Goal: Task Accomplishment & Management: Use online tool/utility

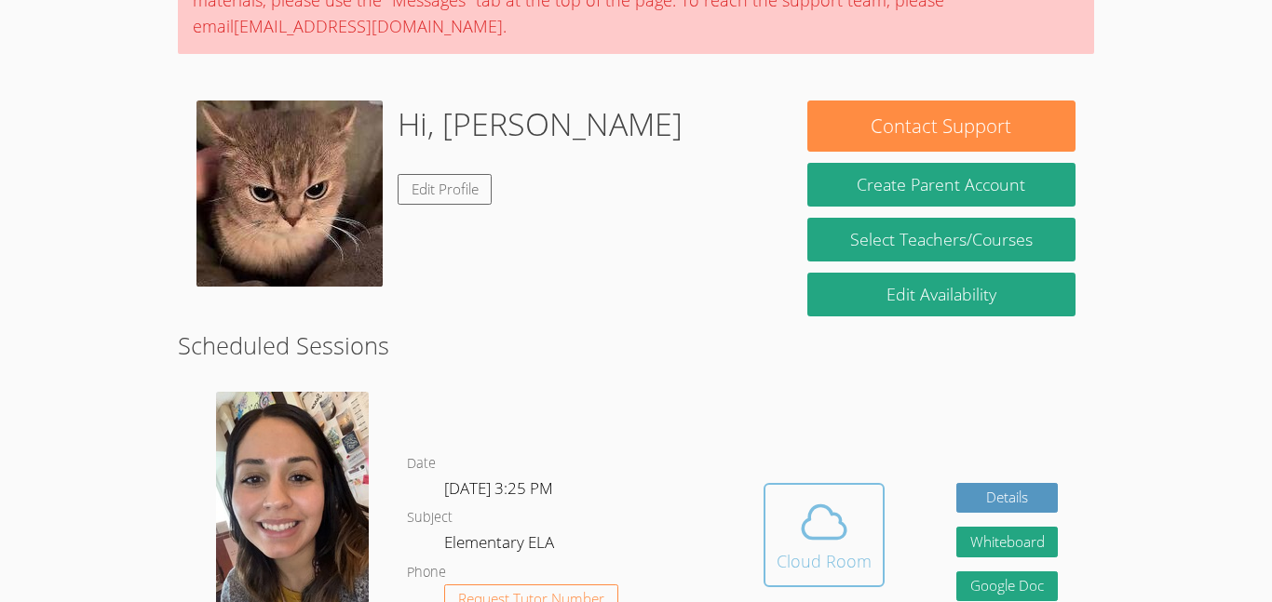
scroll to position [233, 0]
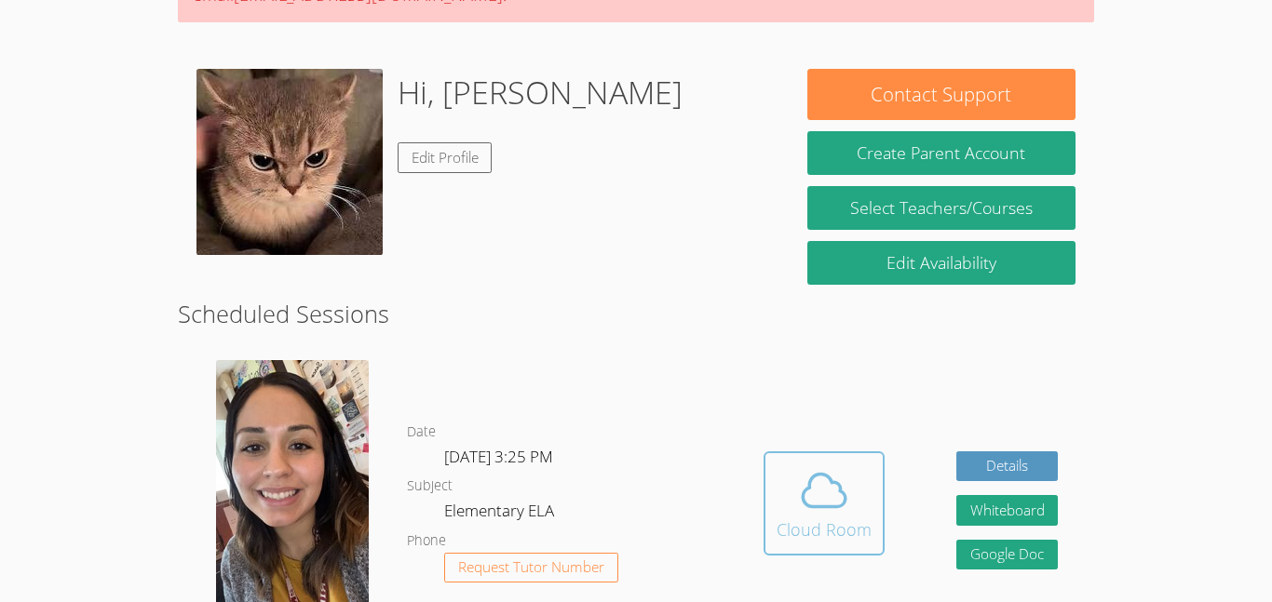
click at [815, 519] on div "Cloud Room" at bounding box center [823, 530] width 95 height 26
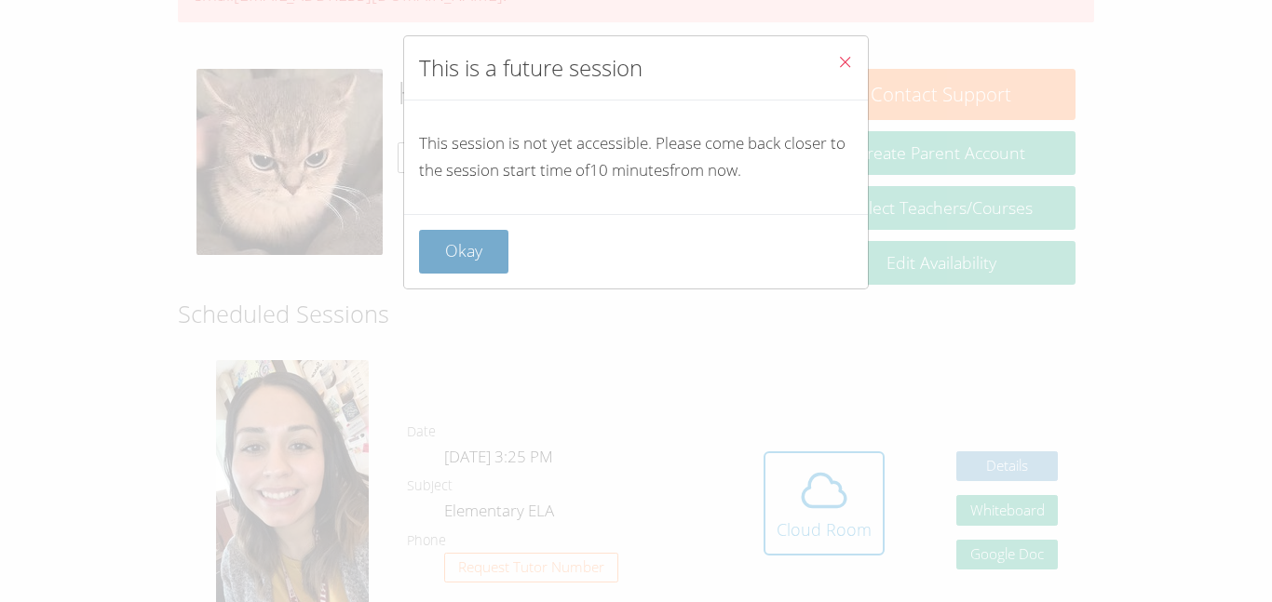
click at [465, 257] on button "Okay" at bounding box center [463, 252] width 89 height 44
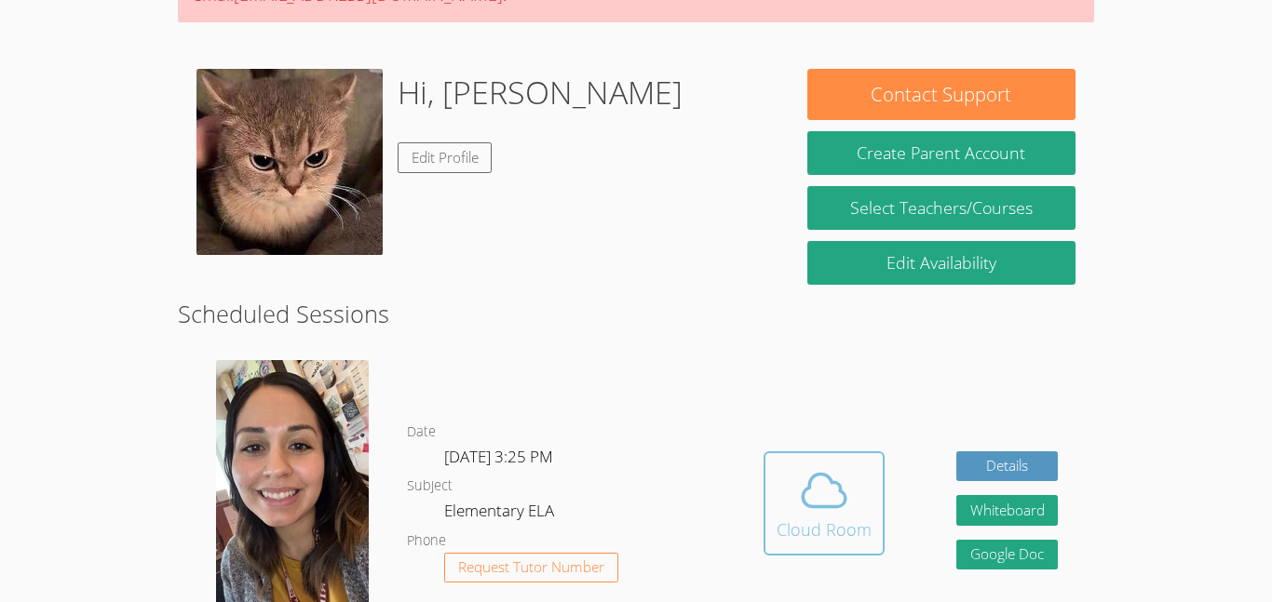
click at [791, 515] on span at bounding box center [823, 491] width 95 height 52
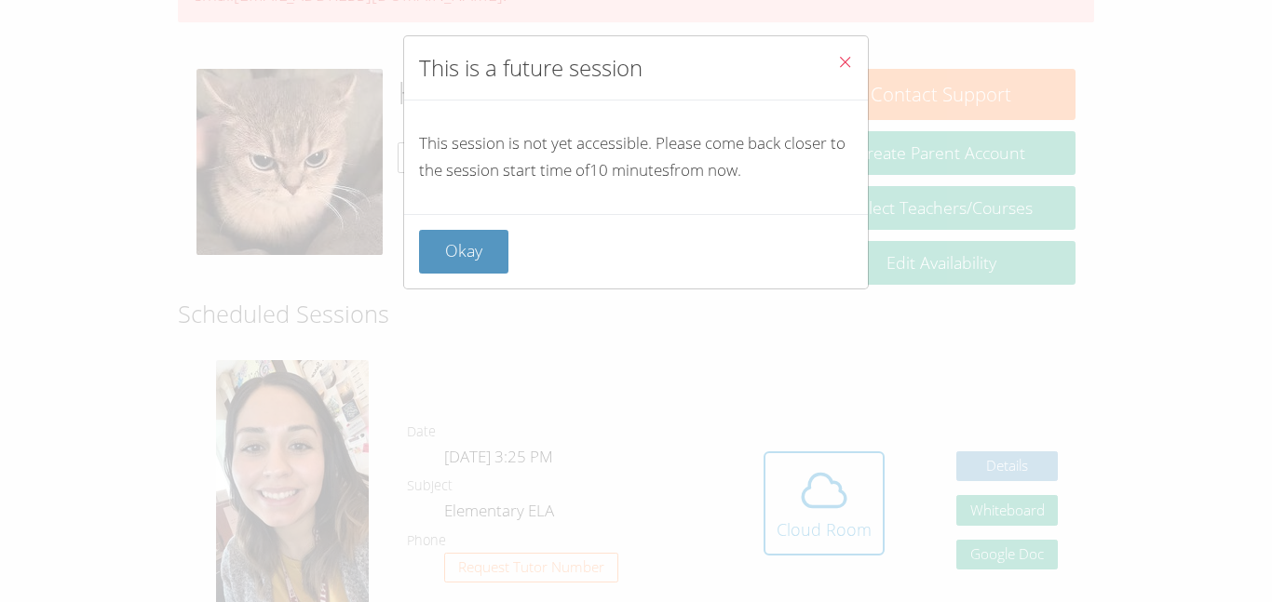
click at [829, 53] on button "Close" at bounding box center [845, 64] width 46 height 57
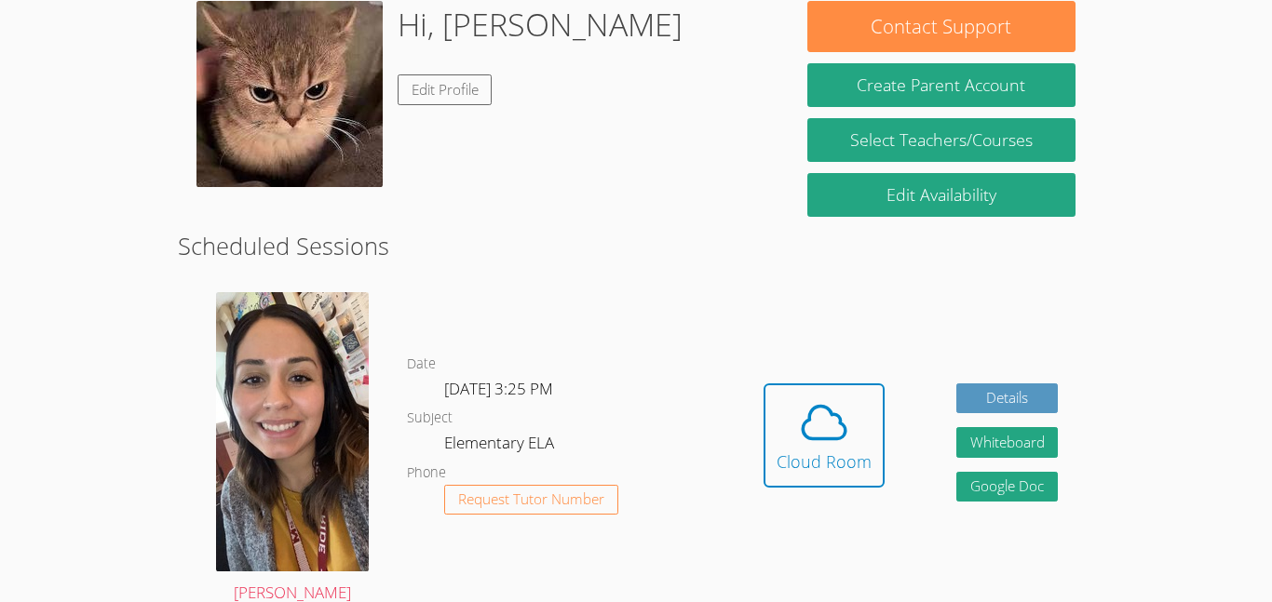
scroll to position [303, 0]
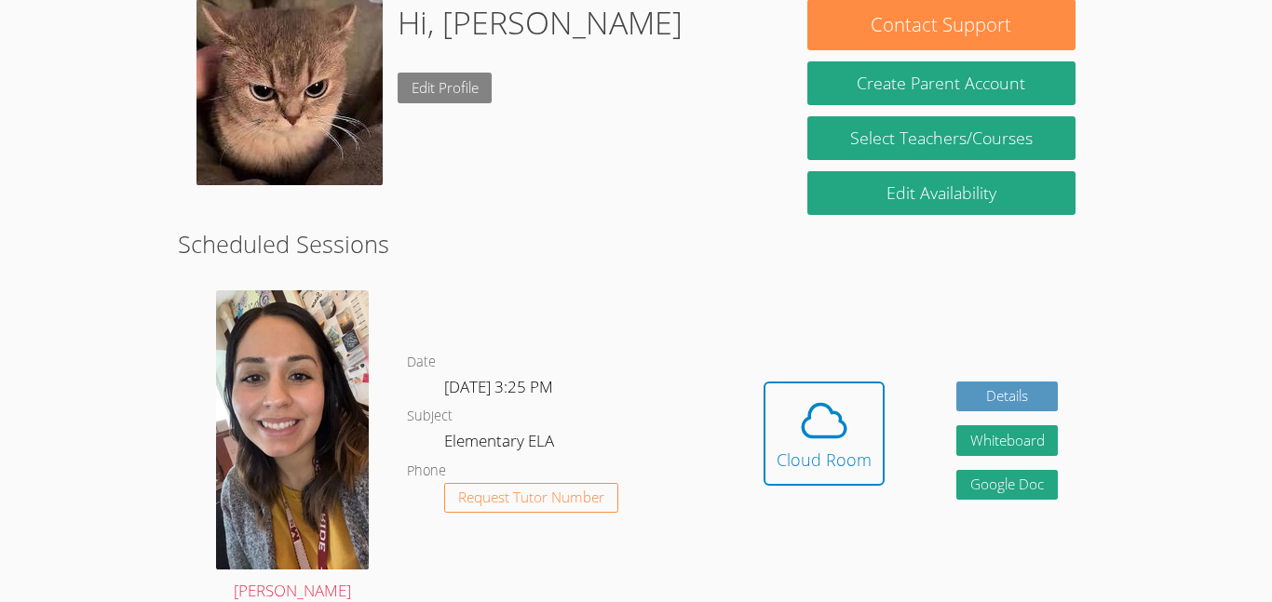
click at [474, 90] on link "Edit Profile" at bounding box center [445, 88] width 95 height 31
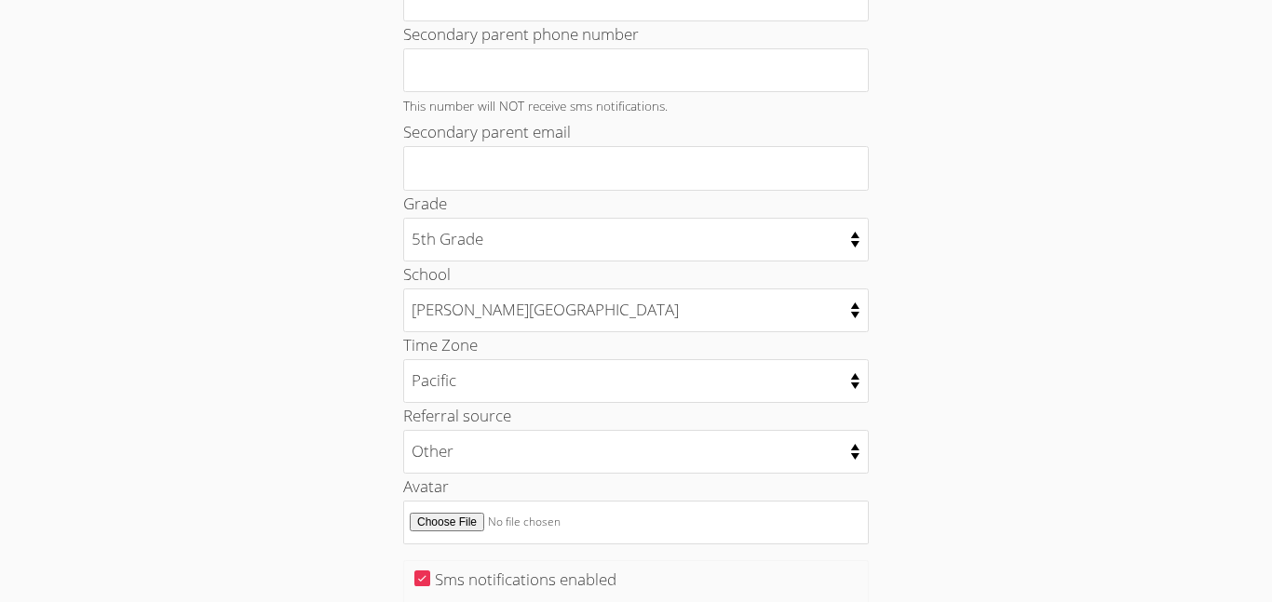
scroll to position [969, 0]
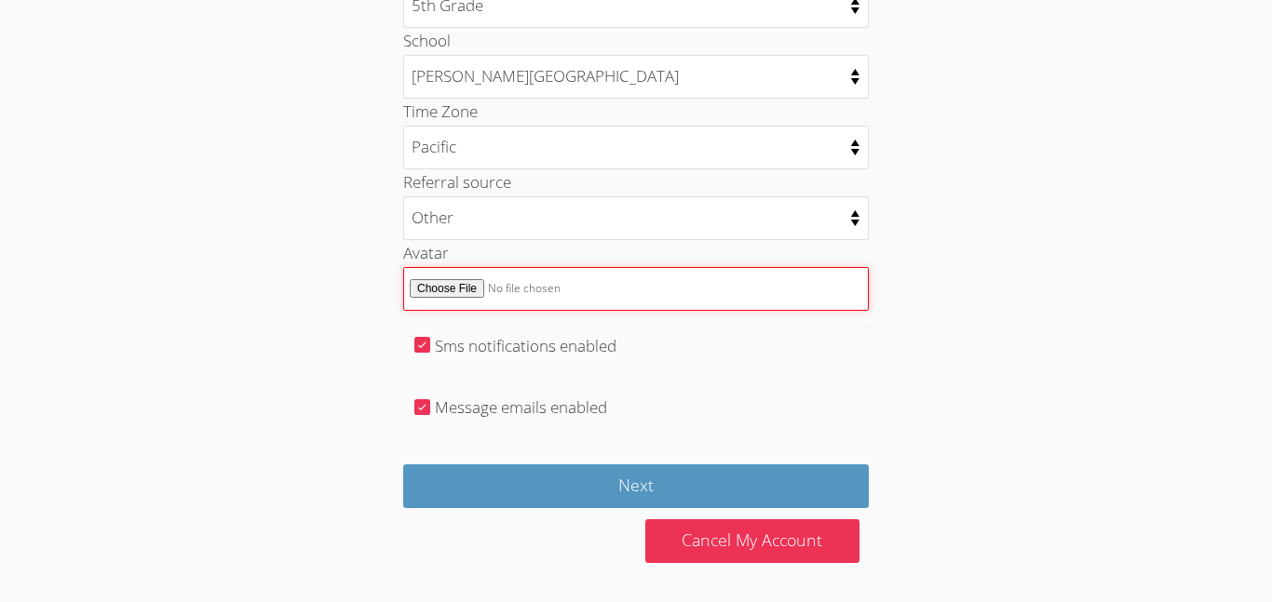
click at [445, 292] on input "Avatar" at bounding box center [635, 289] width 465 height 44
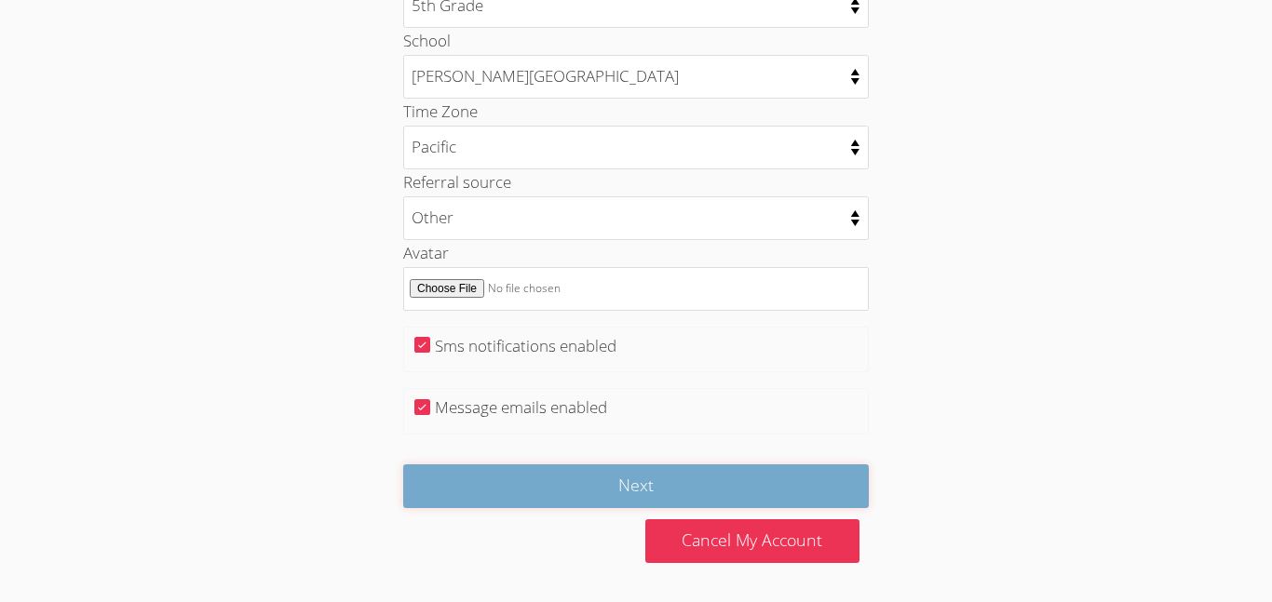
click at [732, 476] on input "Next" at bounding box center [635, 487] width 465 height 44
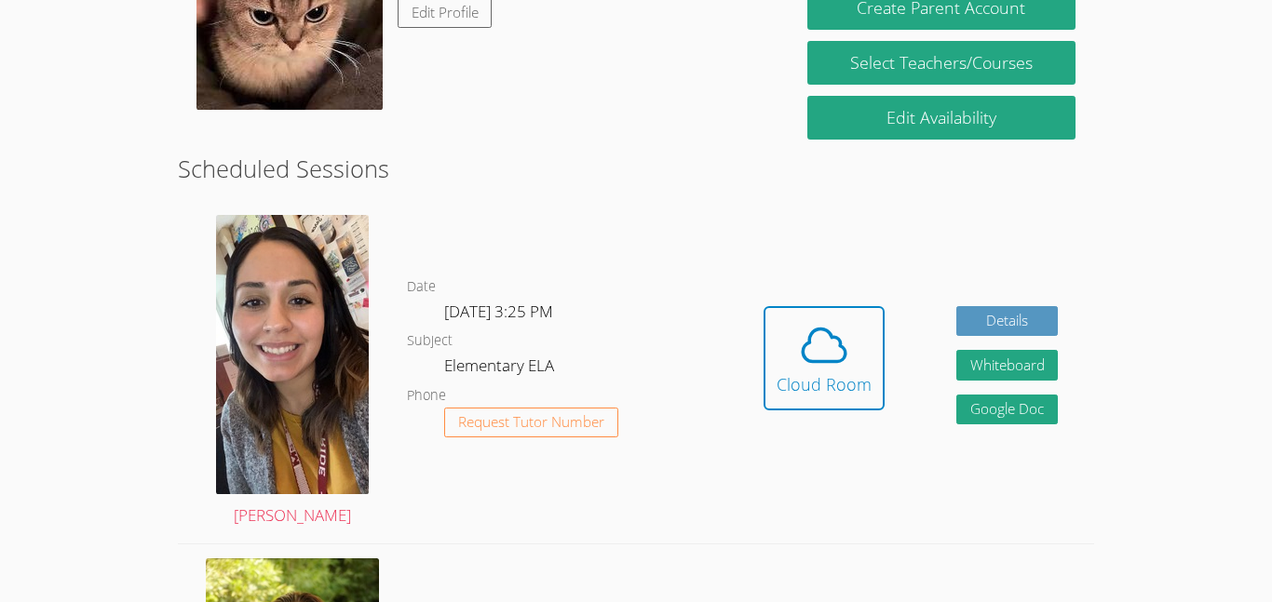
scroll to position [379, 0]
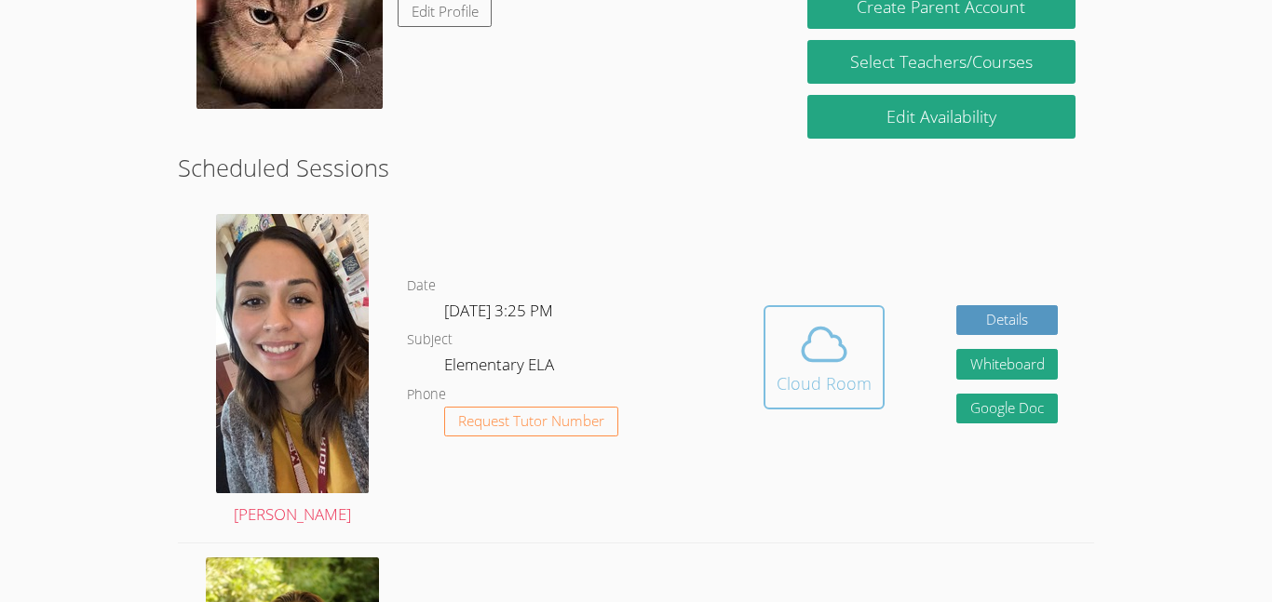
click at [855, 378] on div "Cloud Room" at bounding box center [823, 384] width 95 height 26
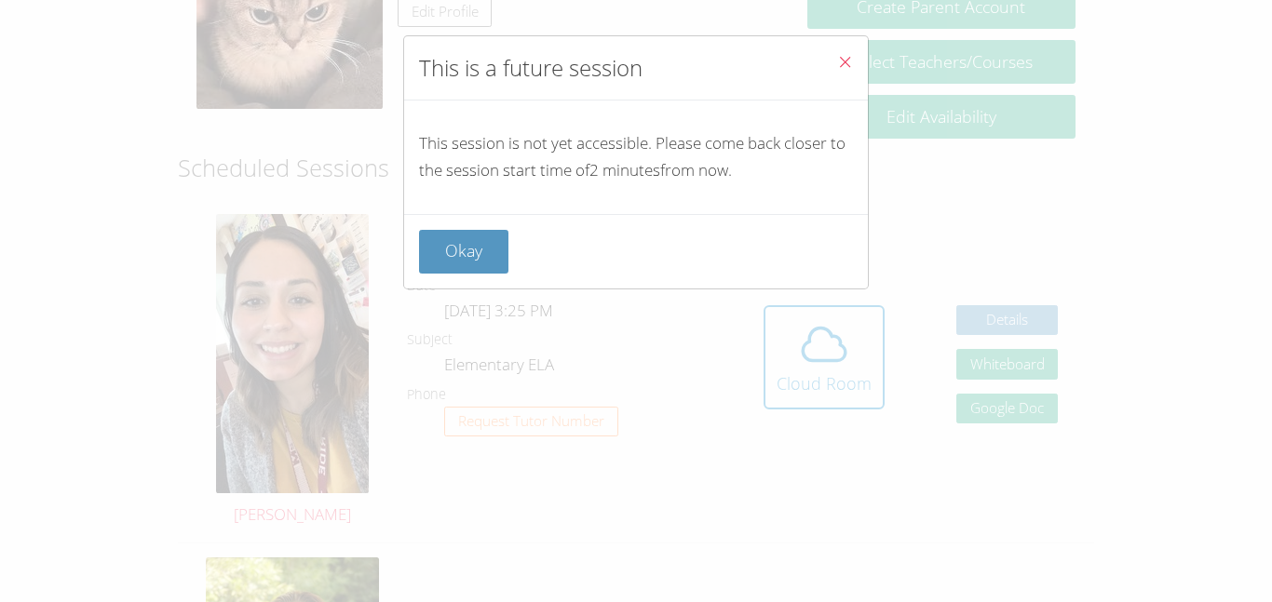
click at [840, 67] on icon "Close" at bounding box center [845, 62] width 16 height 16
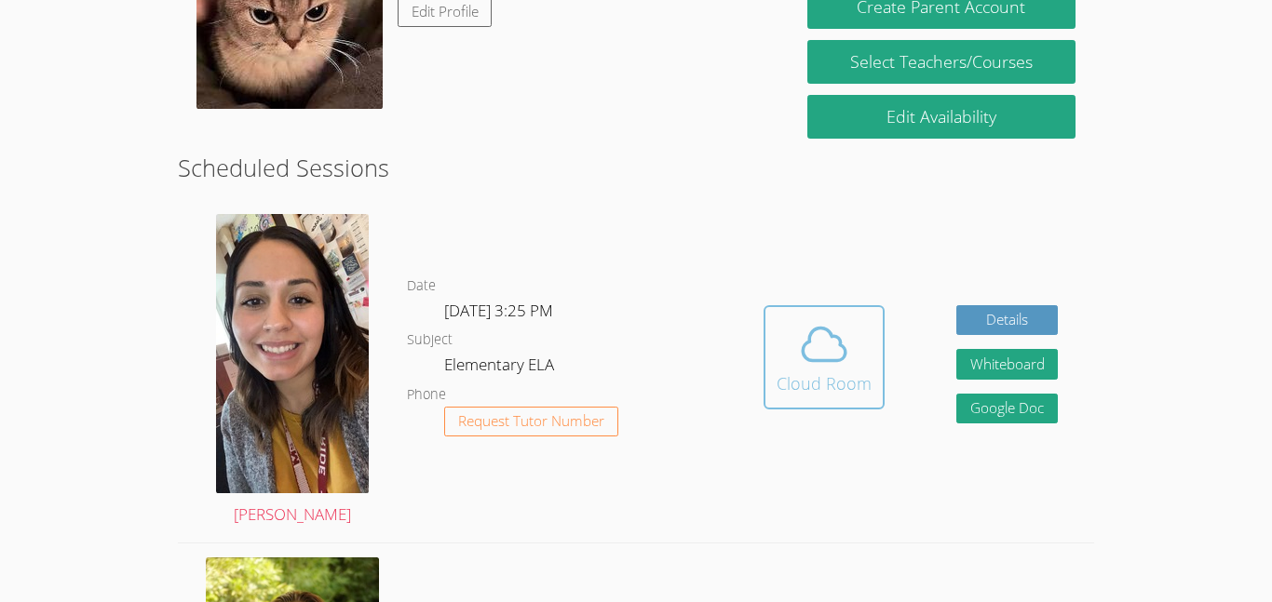
click at [847, 333] on icon at bounding box center [824, 344] width 52 height 52
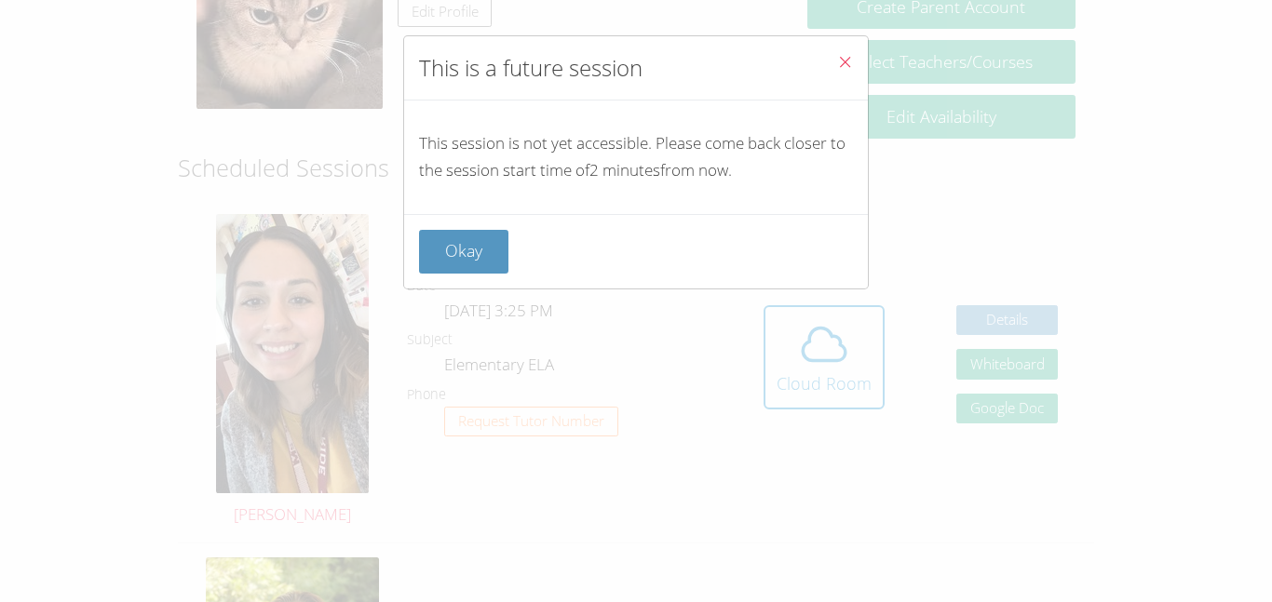
click at [842, 59] on icon "Close" at bounding box center [845, 62] width 16 height 16
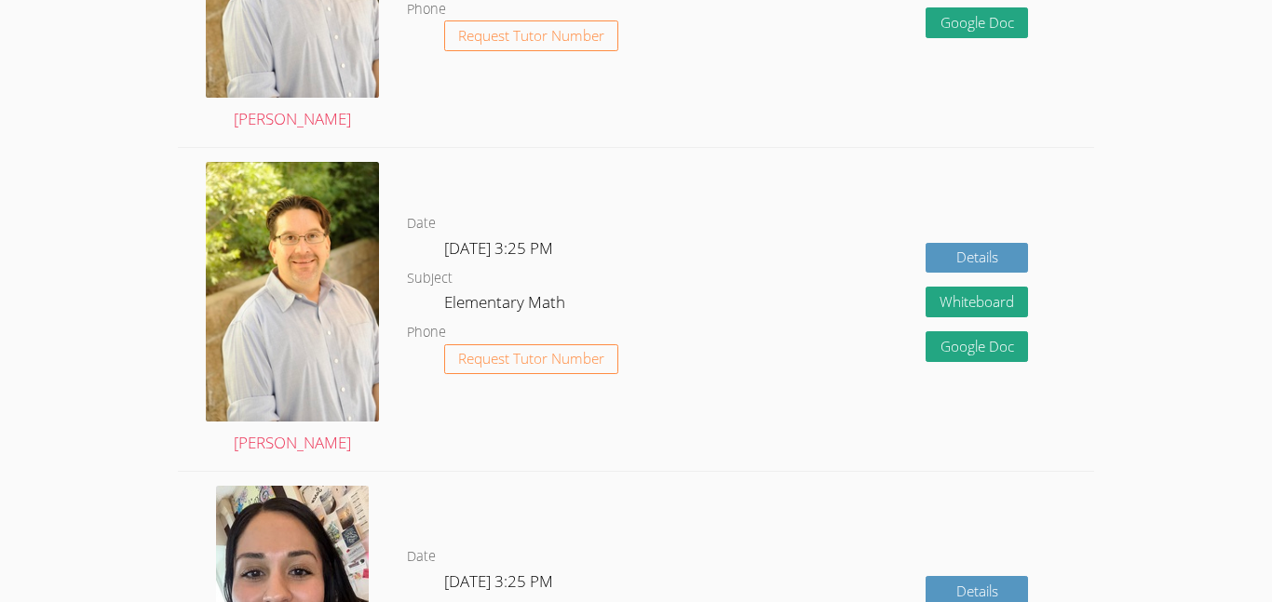
scroll to position [0, 0]
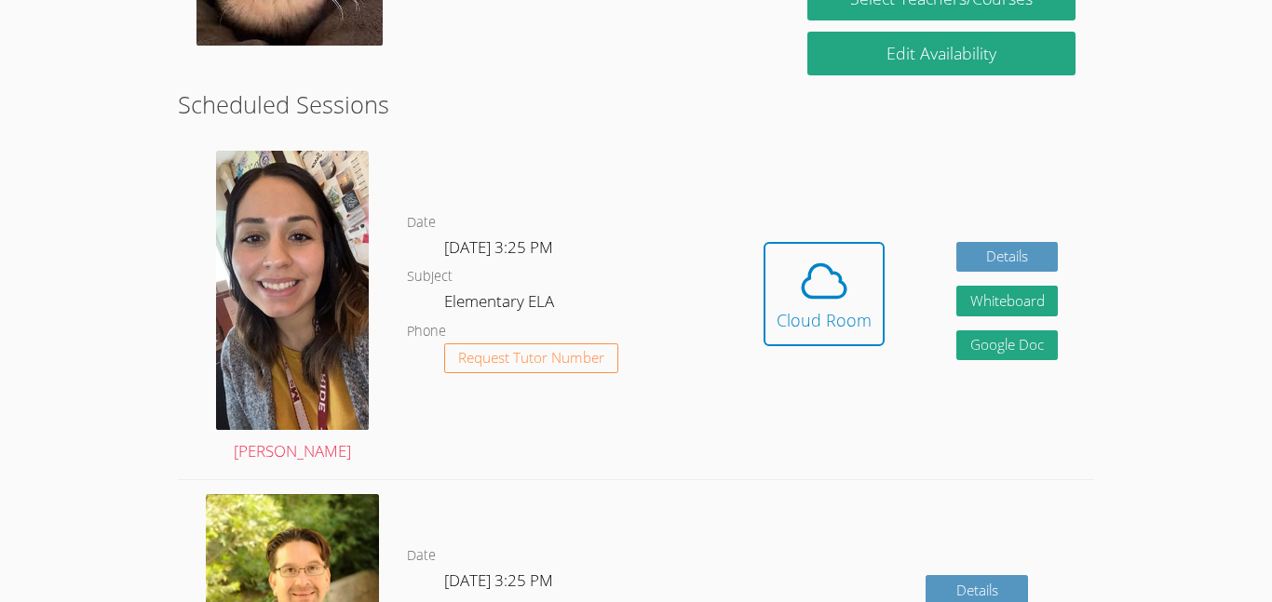
scroll to position [436, 0]
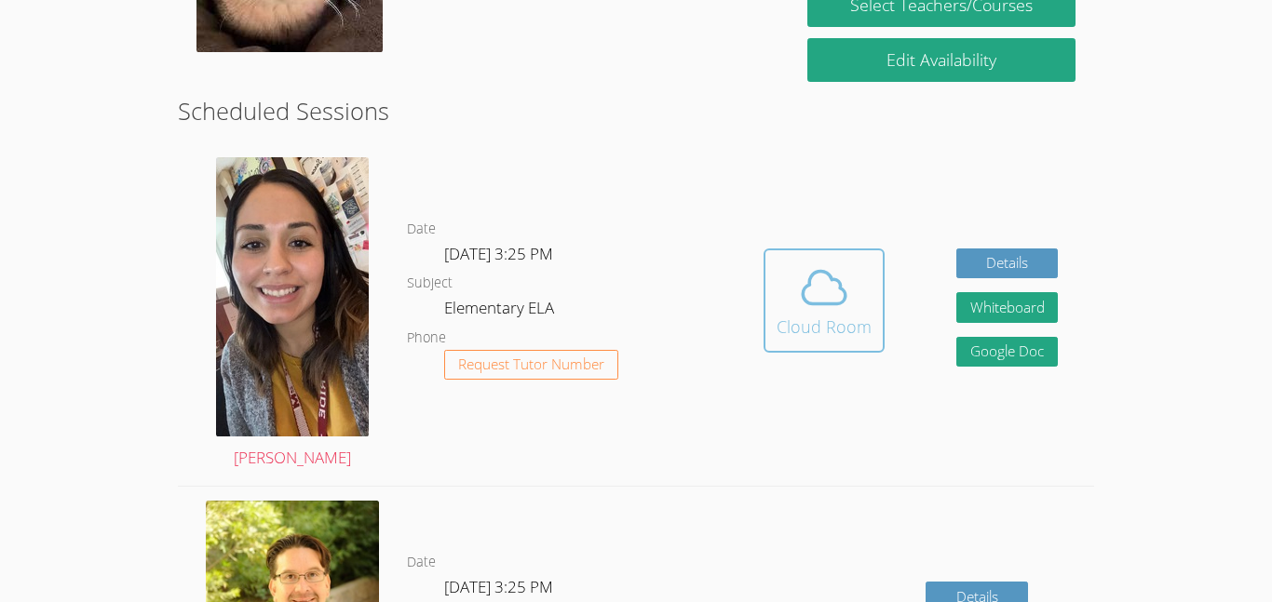
click at [794, 339] on div "Cloud Room" at bounding box center [823, 327] width 95 height 26
click at [847, 276] on icon at bounding box center [824, 288] width 52 height 52
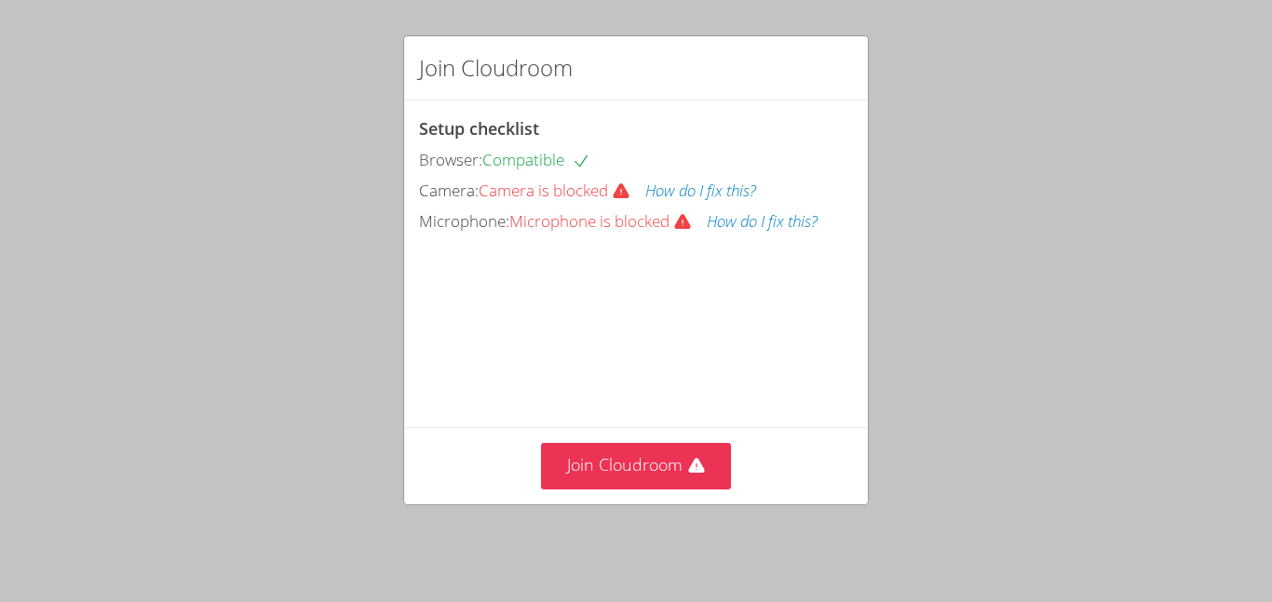
click at [508, 187] on span "Camera is blocked" at bounding box center [561, 190] width 167 height 21
click at [670, 192] on button "How do I fix this?" at bounding box center [700, 191] width 111 height 27
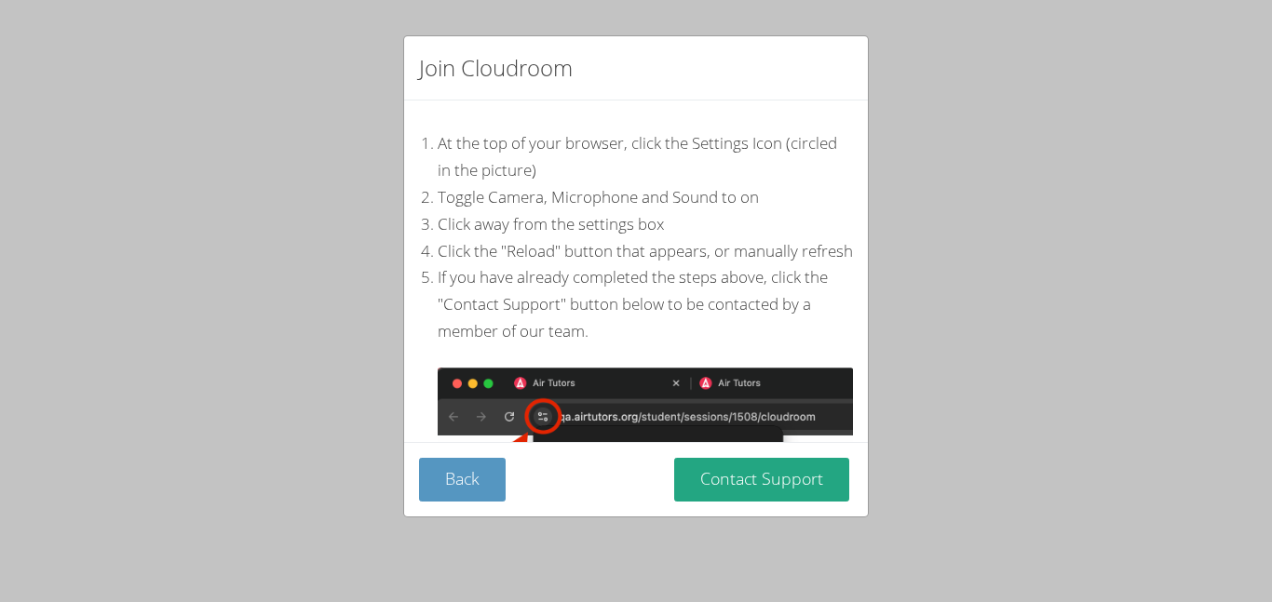
click at [274, 403] on div "Join Cloudroom At the top of your browser, click the Settings Icon (circled in …" at bounding box center [636, 301] width 1272 height 602
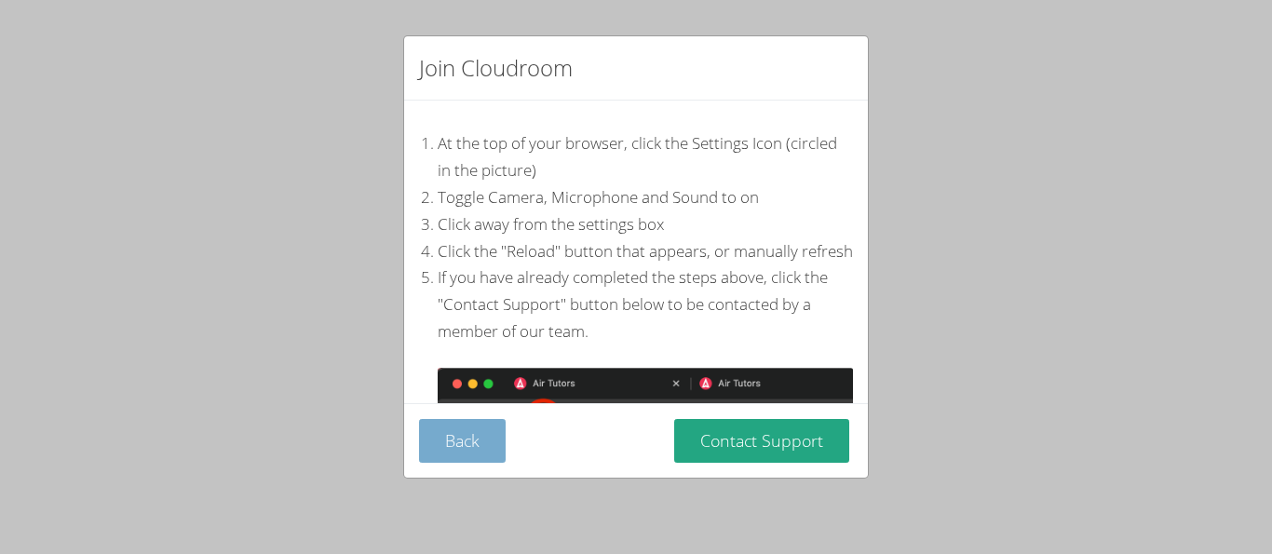
click at [474, 438] on button "Back" at bounding box center [462, 441] width 87 height 44
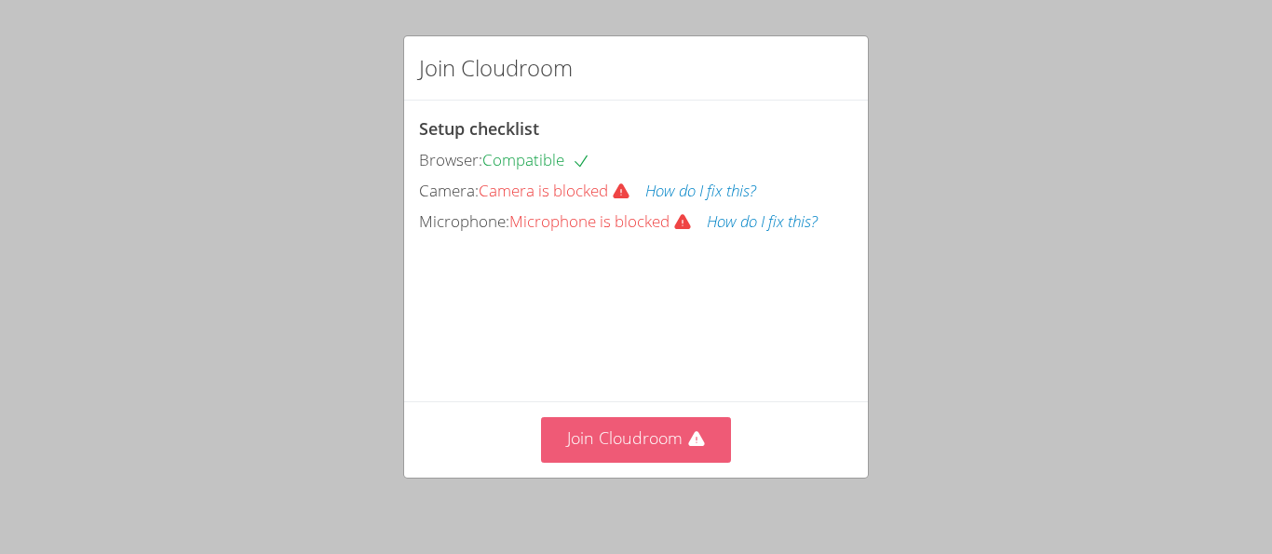
click at [632, 443] on button "Join Cloudroom" at bounding box center [636, 440] width 191 height 46
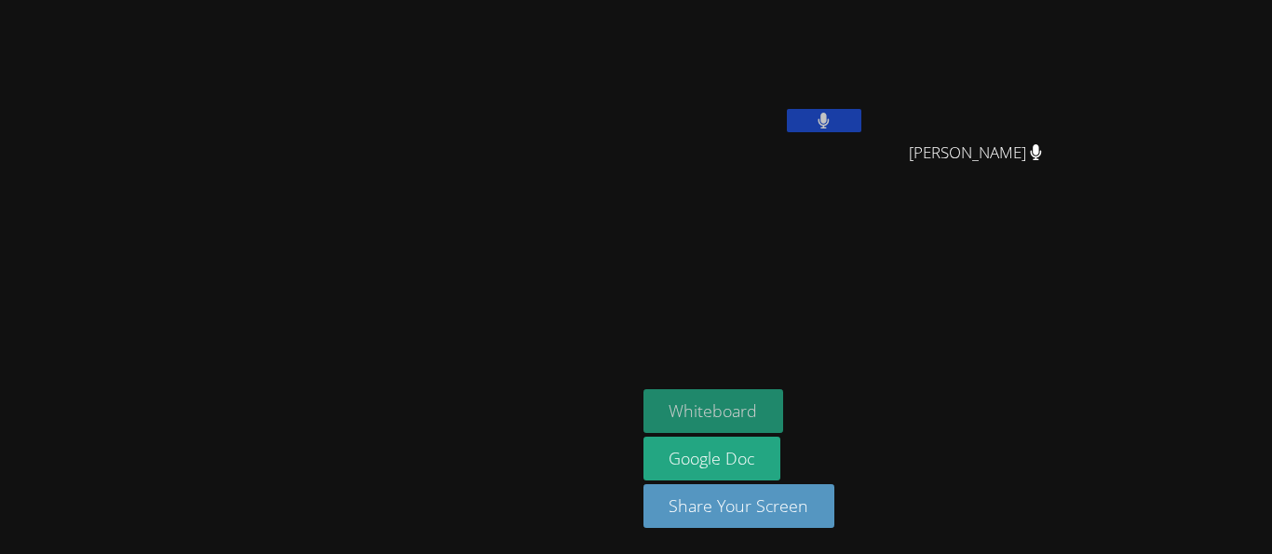
click at [784, 399] on button "Whiteboard" at bounding box center [713, 411] width 141 height 44
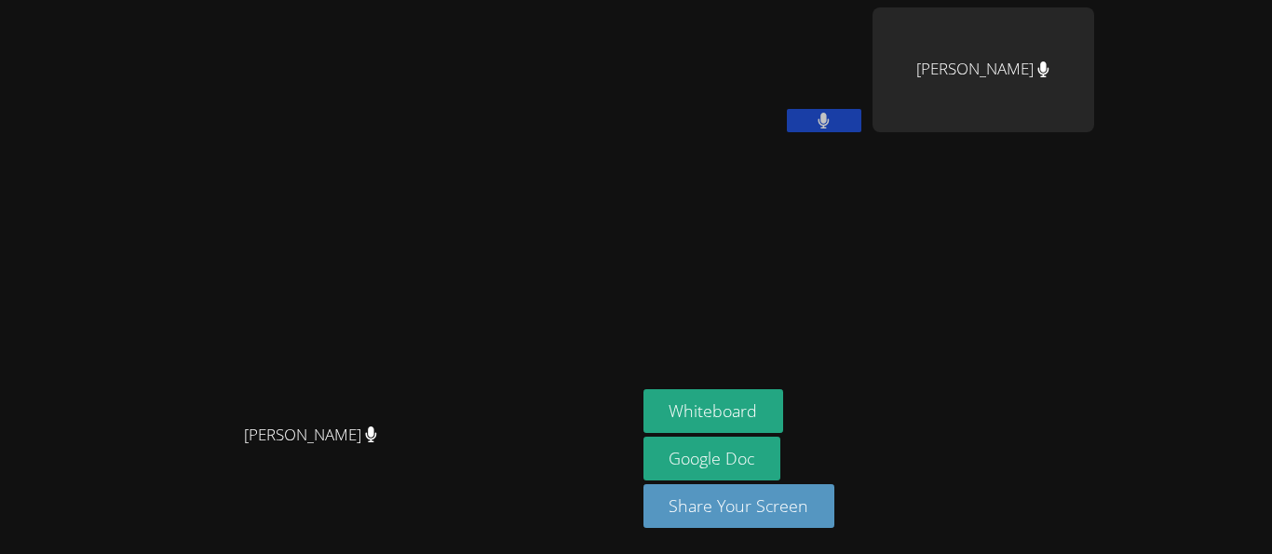
click at [861, 122] on button at bounding box center [824, 120] width 74 height 23
click at [861, 128] on button at bounding box center [824, 120] width 74 height 23
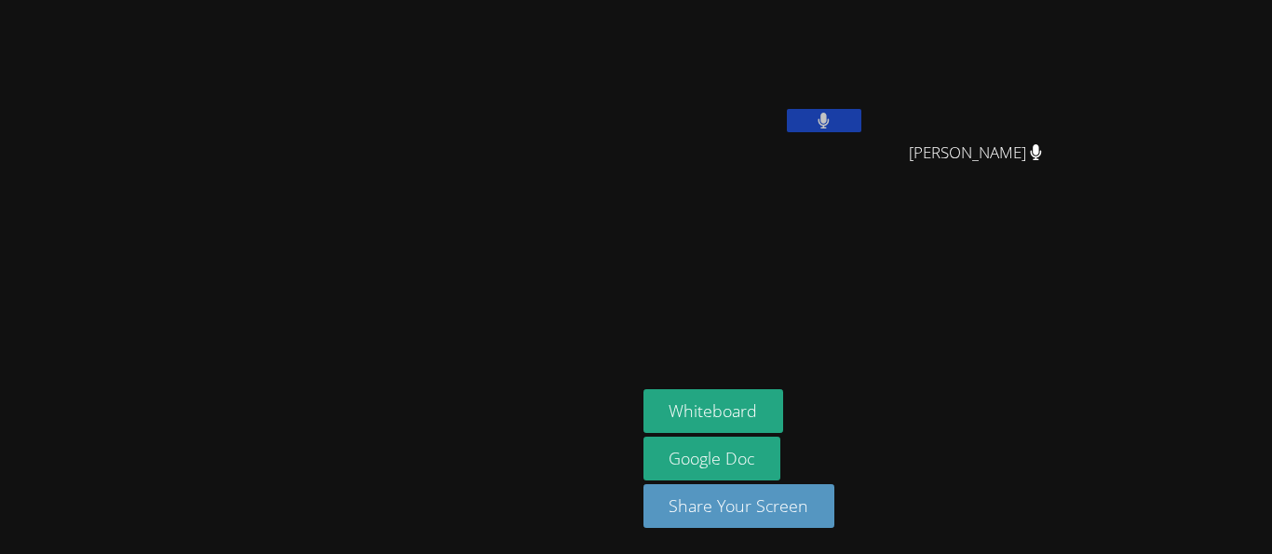
click at [428, 292] on video at bounding box center [317, 239] width 279 height 349
click at [833, 124] on icon at bounding box center [824, 121] width 20 height 16
click at [861, 109] on button at bounding box center [824, 120] width 74 height 23
